Goal: Transaction & Acquisition: Purchase product/service

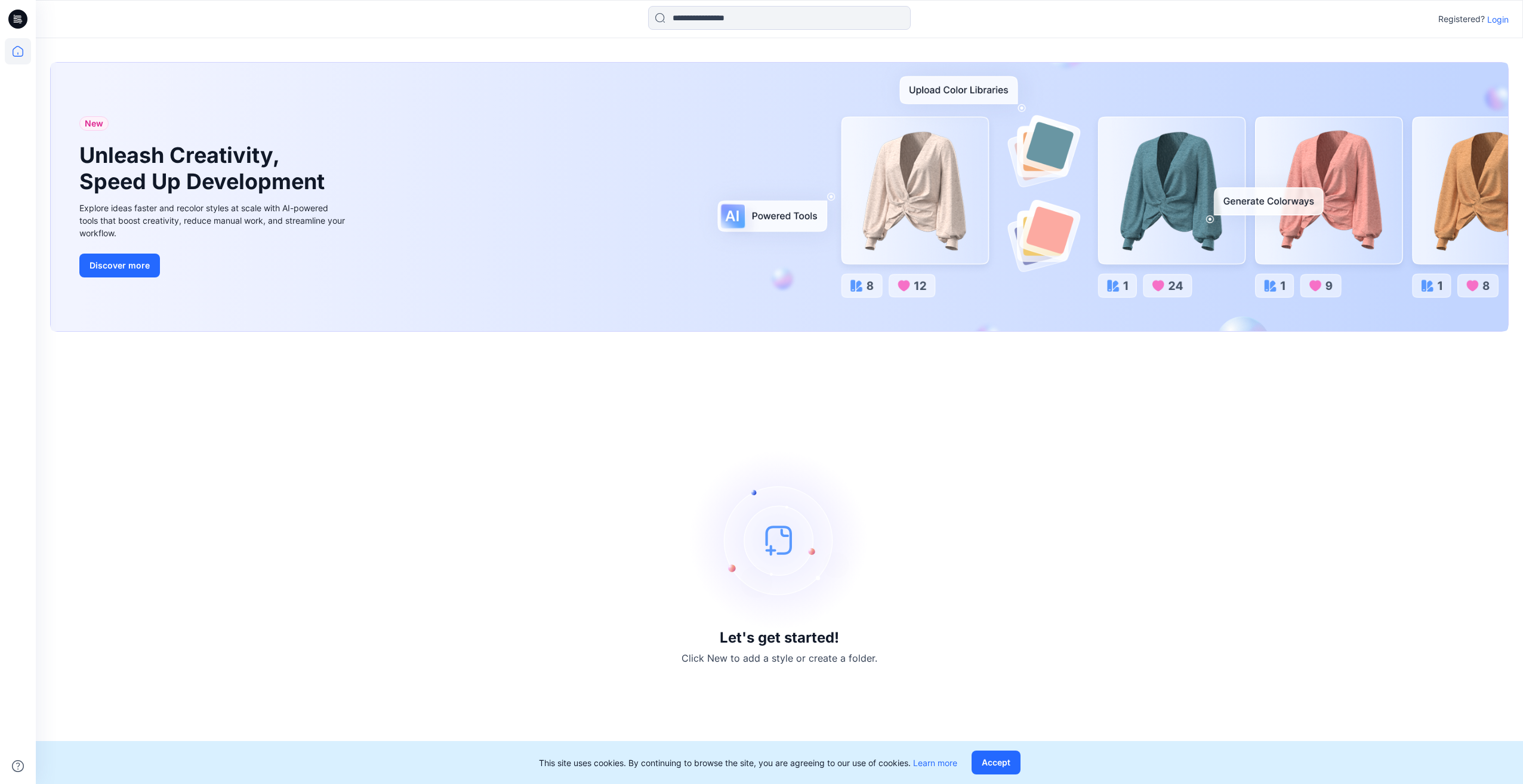
click at [1497, 21] on p "Login" at bounding box center [1498, 19] width 21 height 12
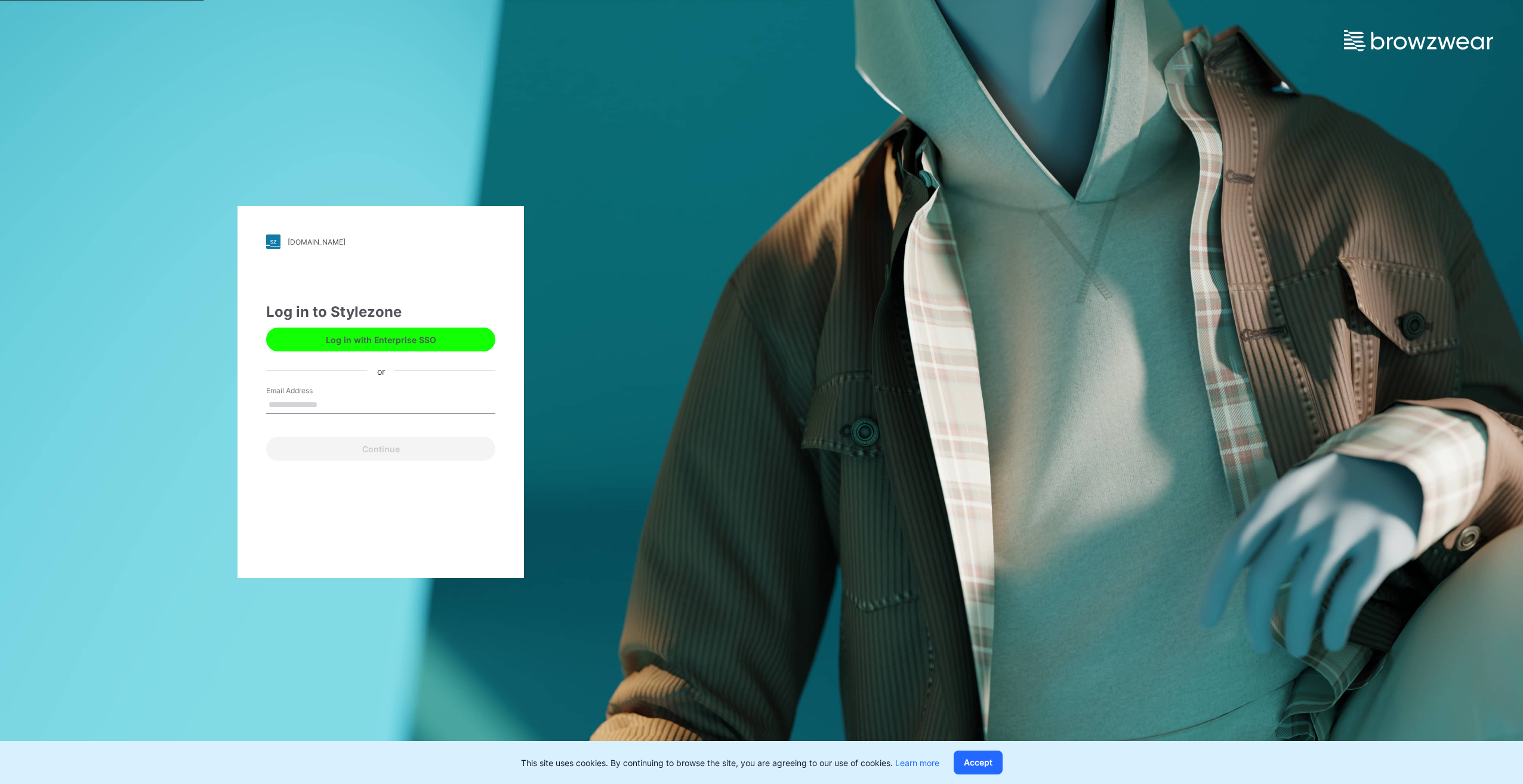
click at [321, 403] on input "Email Address" at bounding box center [381, 405] width 229 height 18
type input "**********"
click at [377, 444] on button "Continue" at bounding box center [381, 448] width 229 height 24
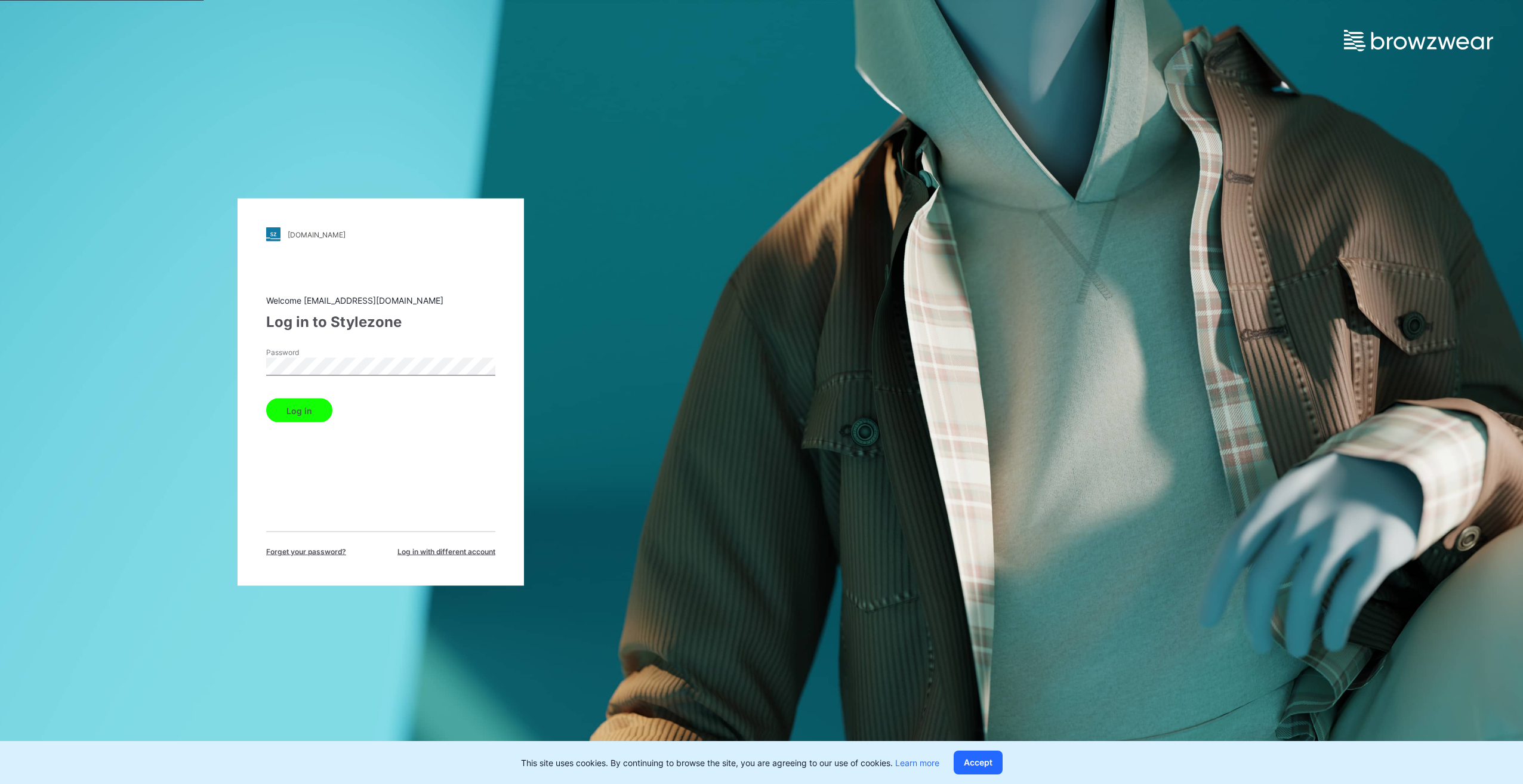
click at [266, 399] on button "Log in" at bounding box center [299, 410] width 66 height 24
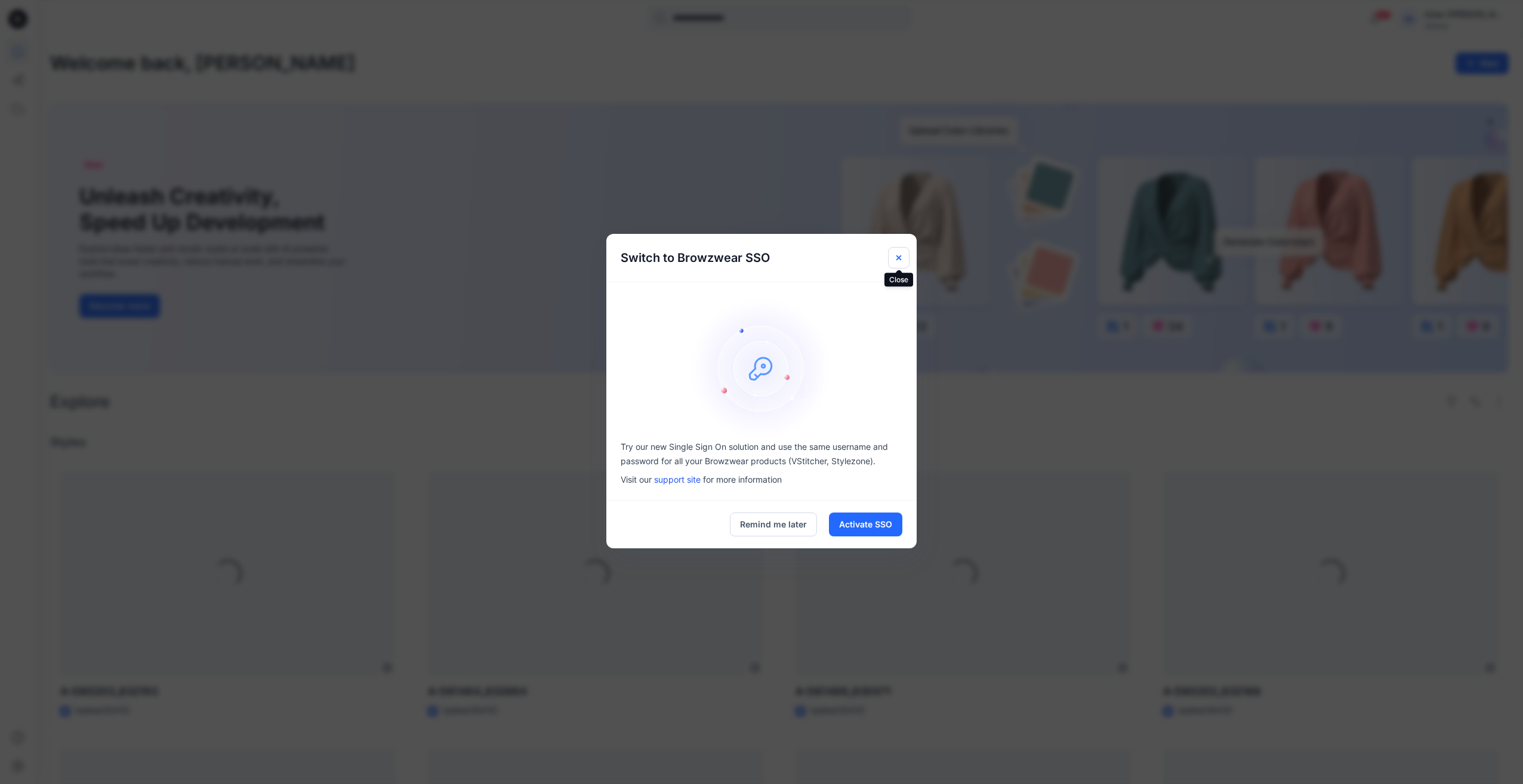
click at [899, 257] on icon "Close" at bounding box center [899, 257] width 5 height 5
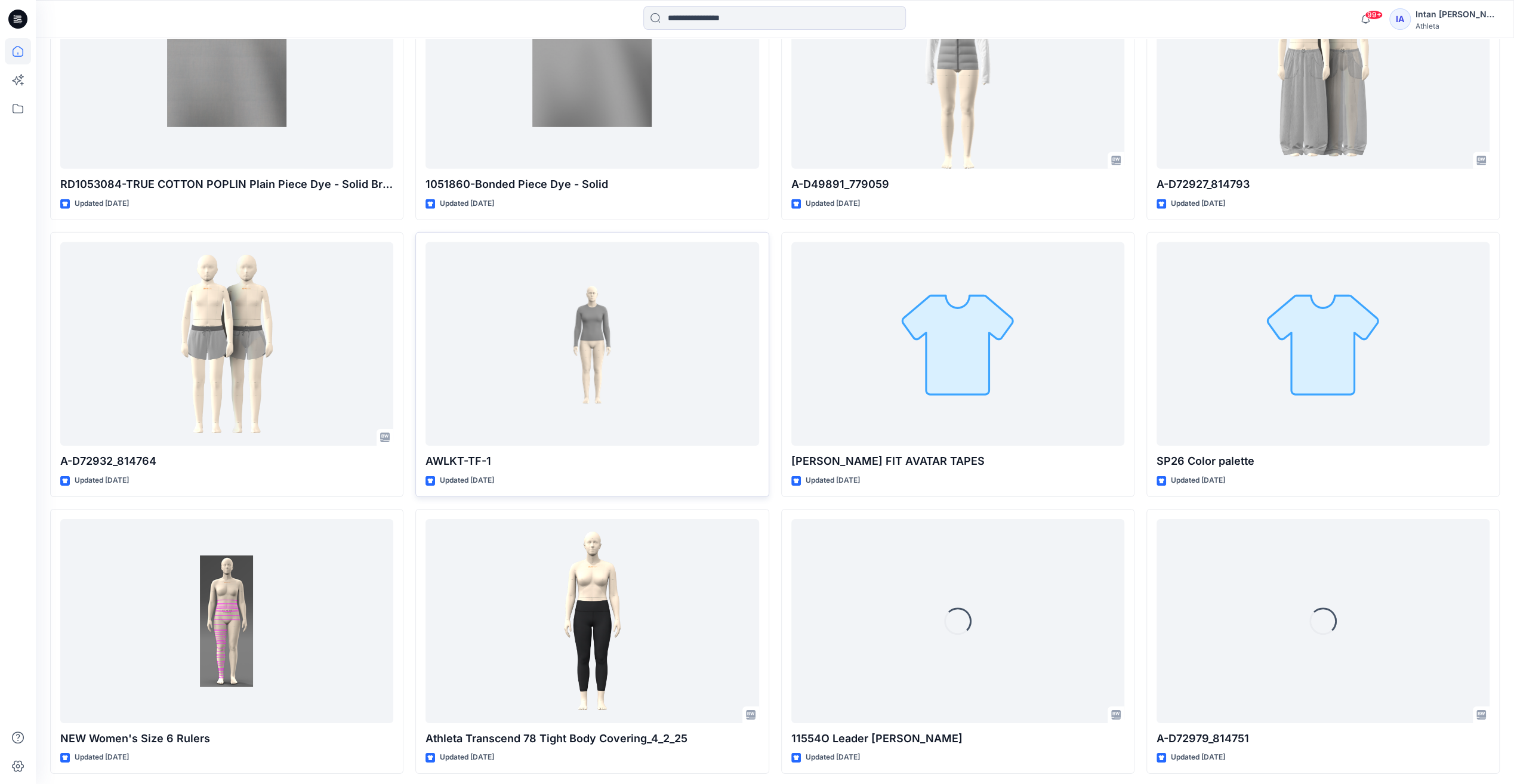
scroll to position [8142, 0]
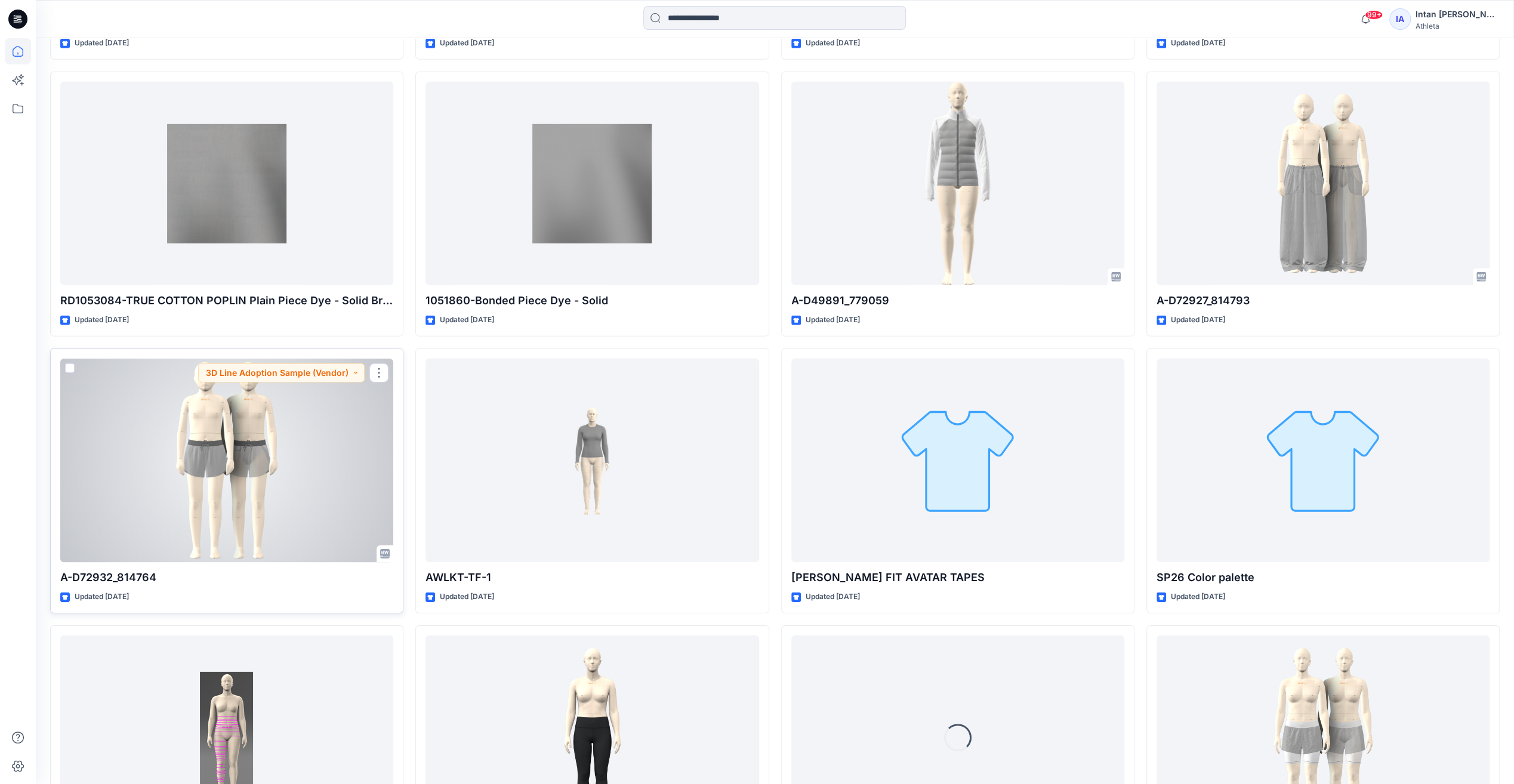
click at [226, 455] on div at bounding box center [227, 460] width 333 height 204
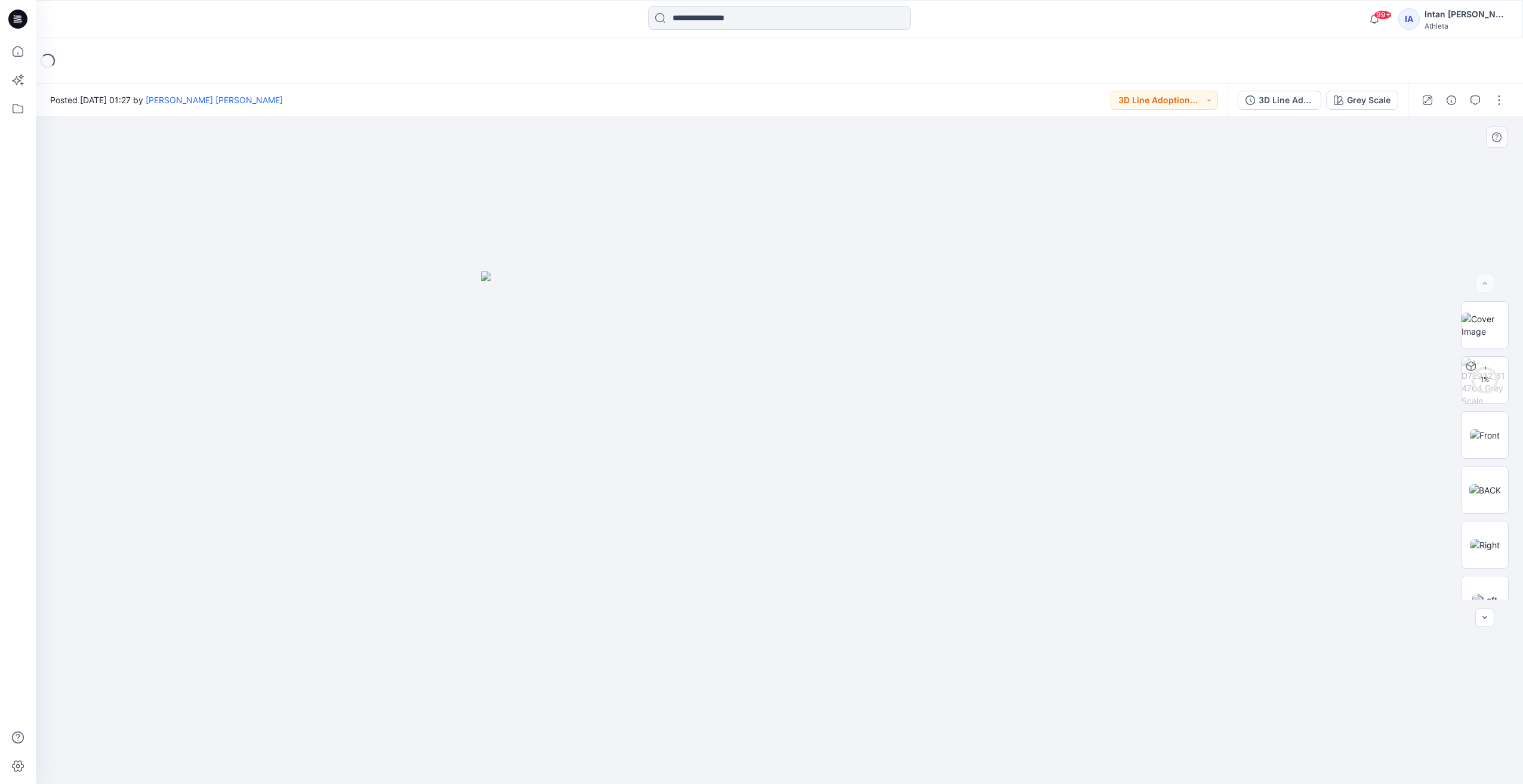
drag, startPoint x: 821, startPoint y: 494, endPoint x: 653, endPoint y: 494, distance: 168.0
click at [1494, 409] on img at bounding box center [1485, 416] width 47 height 25
click at [1484, 475] on img at bounding box center [1485, 471] width 47 height 25
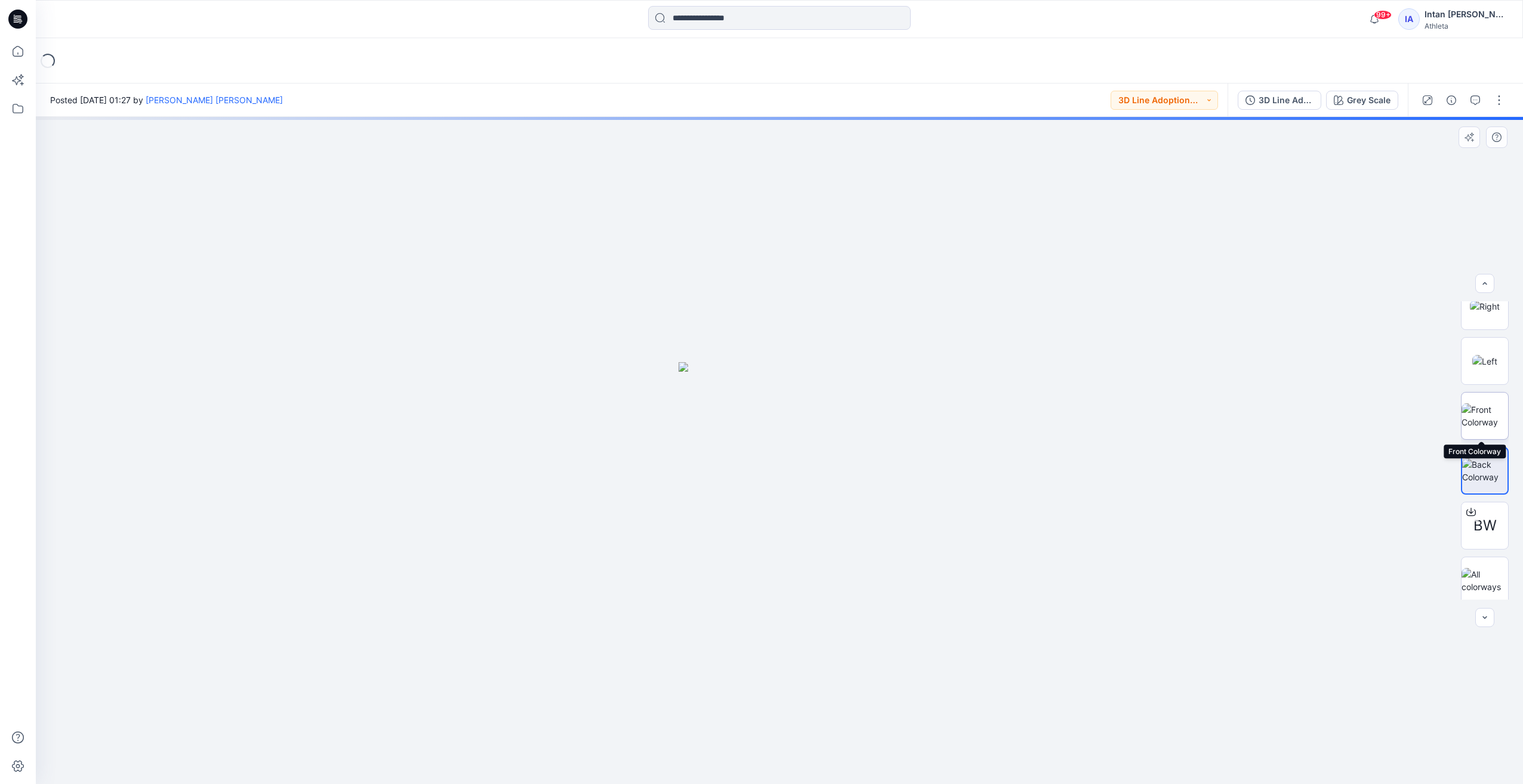
click at [1479, 419] on img at bounding box center [1485, 416] width 47 height 25
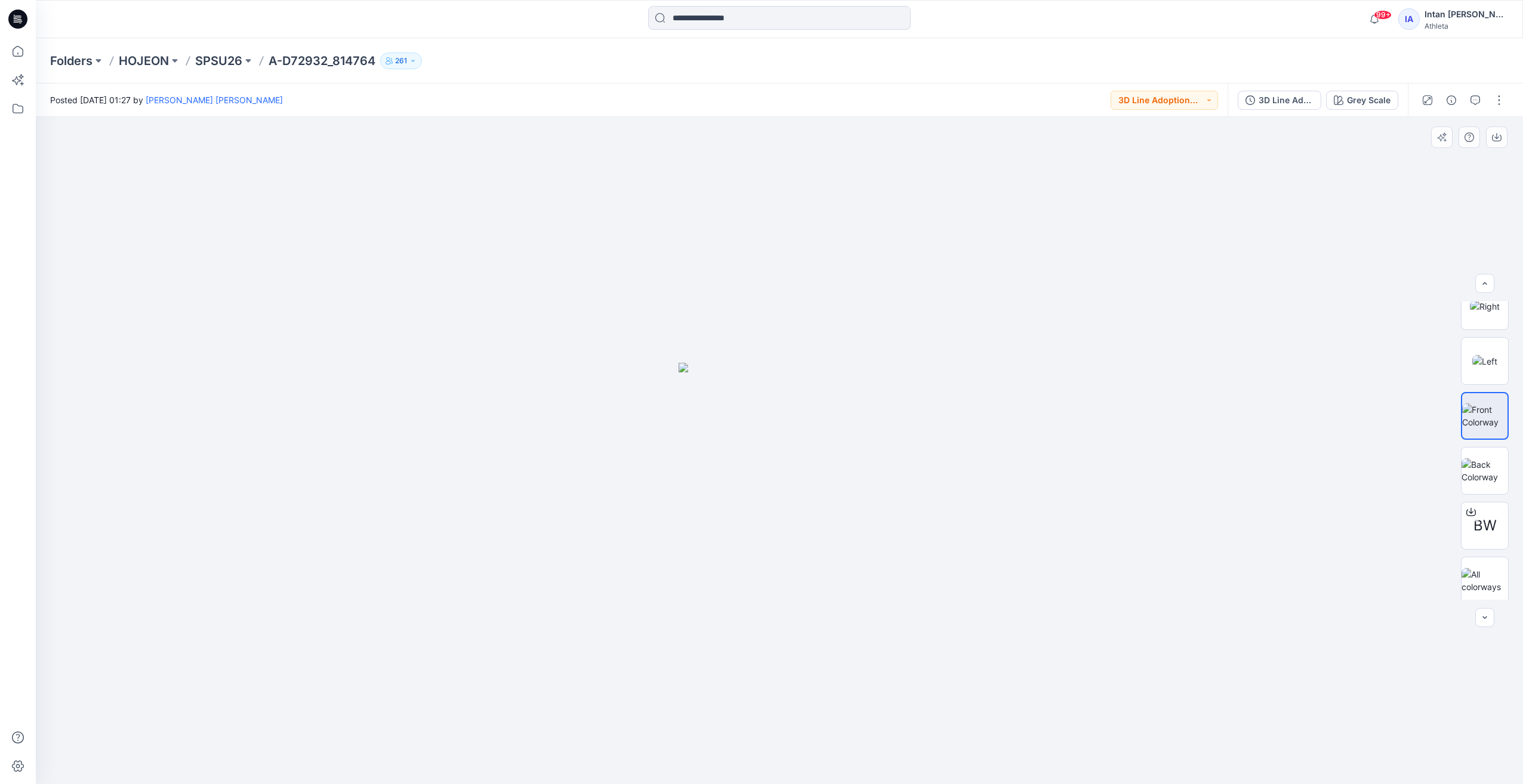
drag, startPoint x: 915, startPoint y: 492, endPoint x: 768, endPoint y: 489, distance: 147.0
